Goal: Navigation & Orientation: Find specific page/section

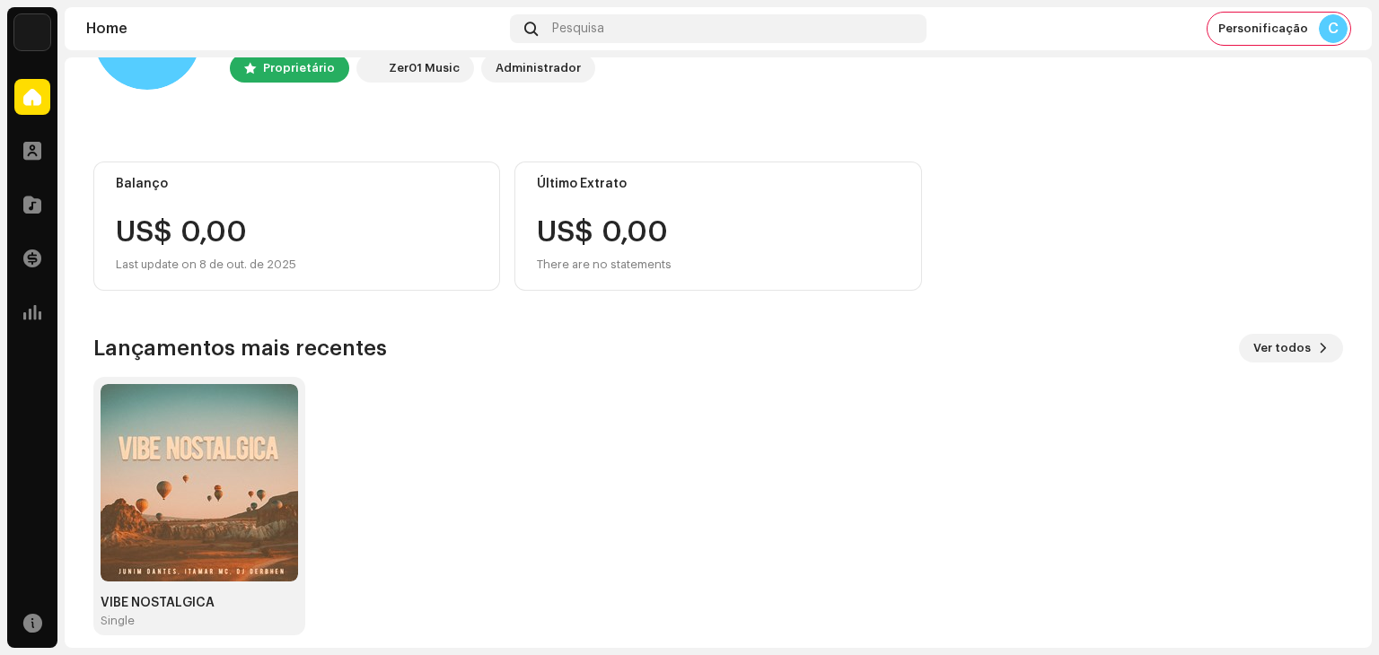
scroll to position [120, 0]
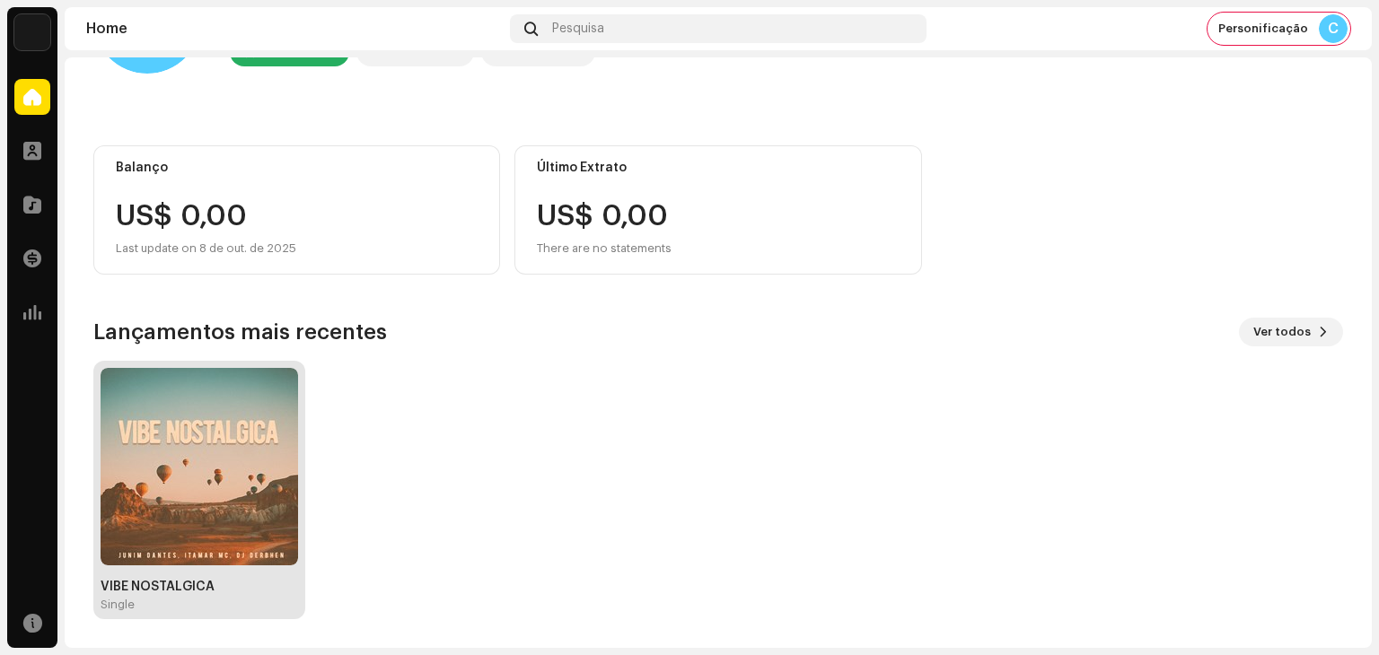
click at [167, 473] on img at bounding box center [199, 466] width 197 height 197
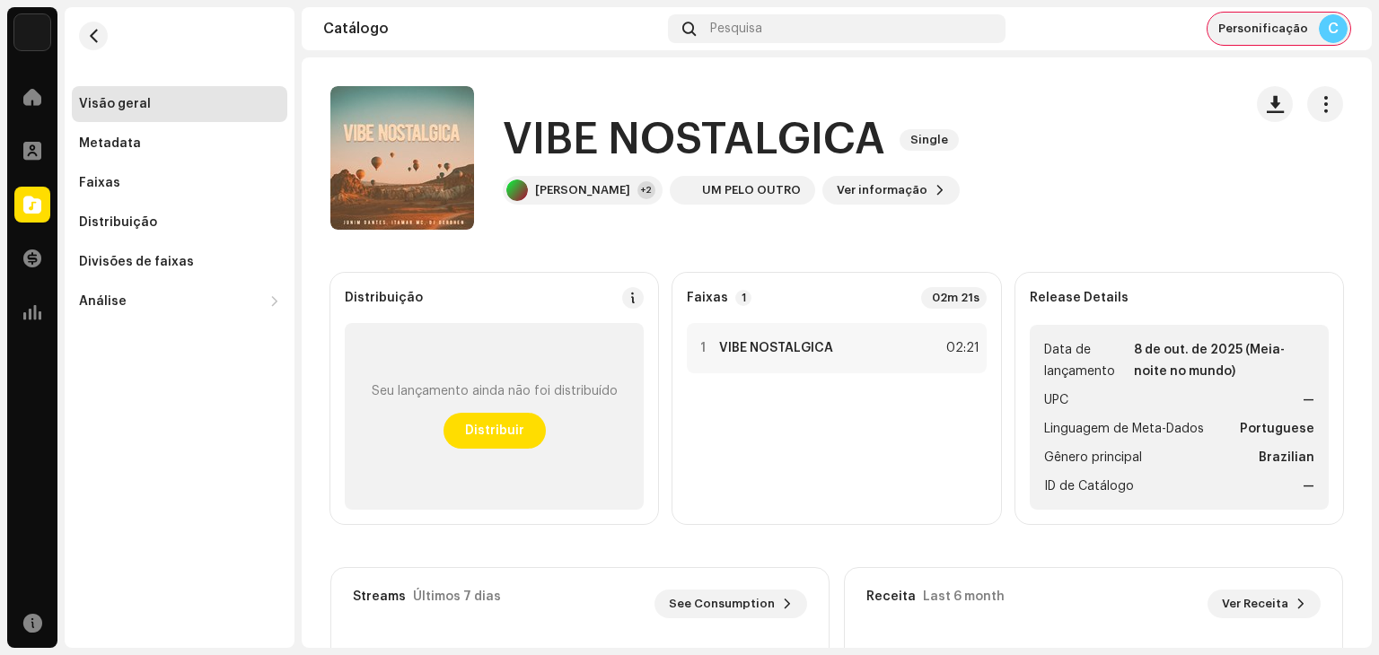
click at [1293, 39] on div "Personificação C" at bounding box center [1278, 29] width 143 height 32
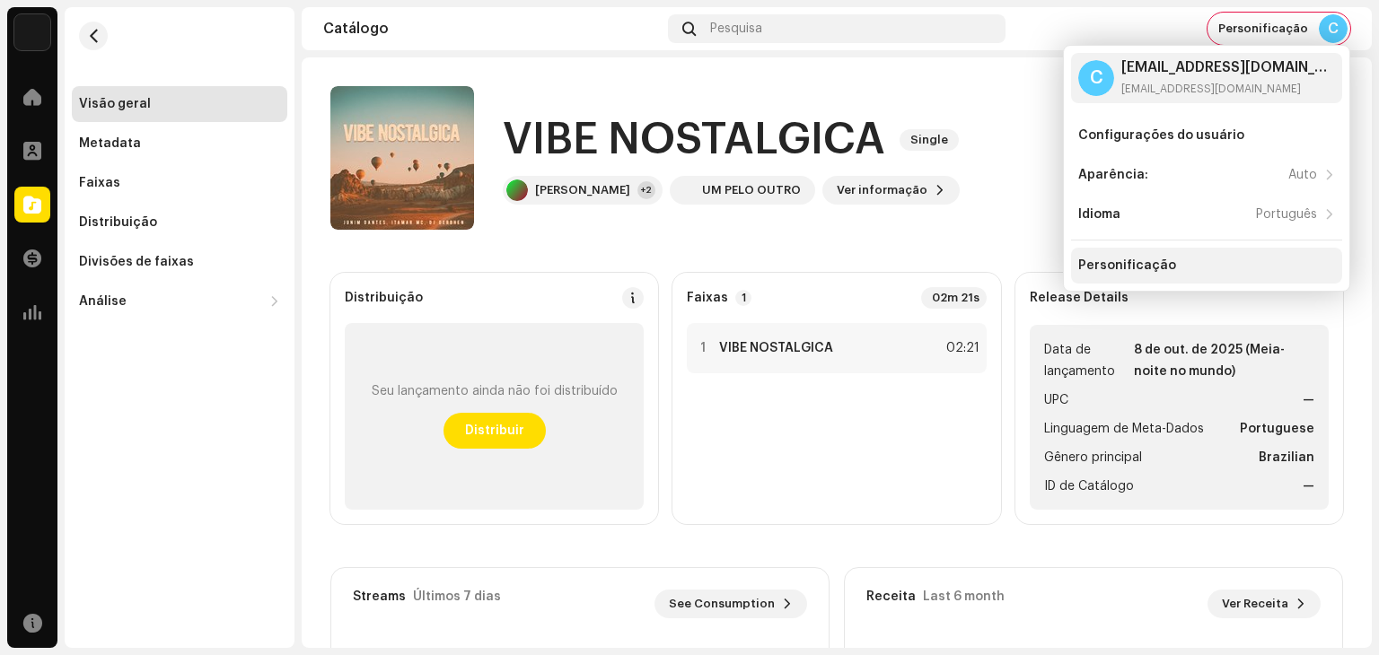
click at [1145, 256] on div "Personificação" at bounding box center [1206, 266] width 271 height 36
